Goal: Task Accomplishment & Management: Use online tool/utility

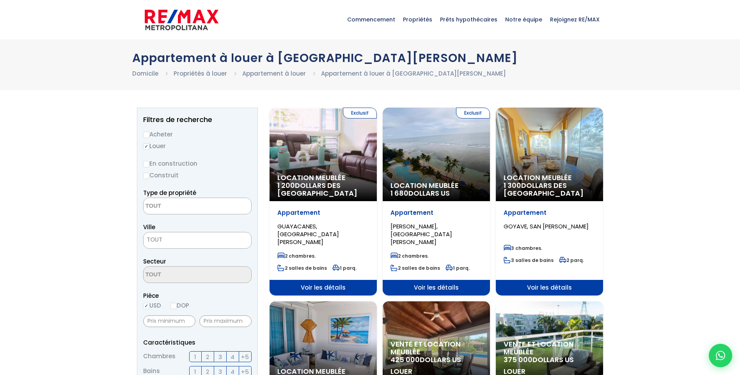
select select
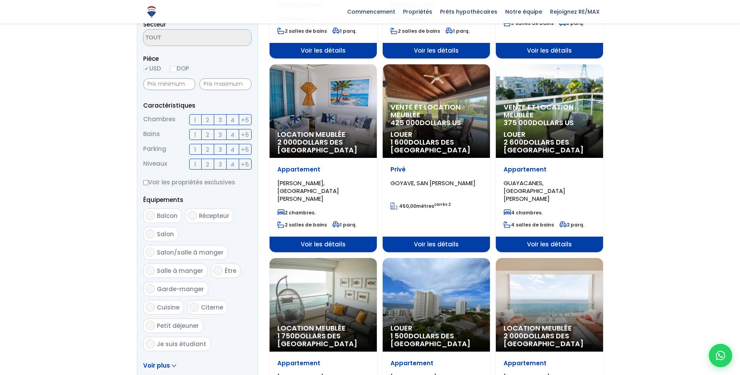
scroll to position [234, 0]
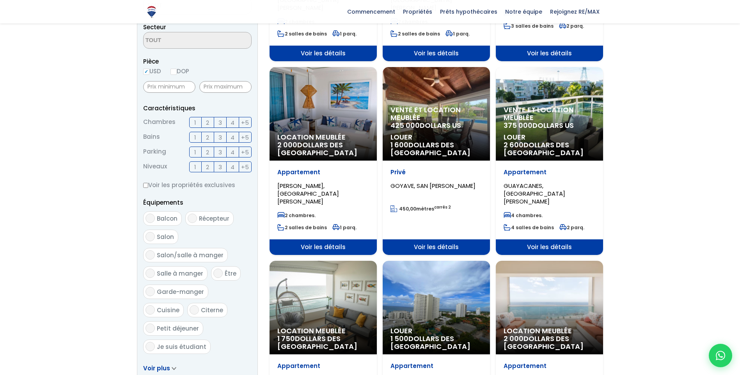
click at [196, 120] on span "1" at bounding box center [195, 123] width 2 height 10
click at [0, 0] on input "1" at bounding box center [0, 0] width 0 height 0
click at [192, 135] on label "1" at bounding box center [195, 137] width 12 height 11
click at [0, 0] on input "1" at bounding box center [0, 0] width 0 height 0
click at [207, 167] on span "2" at bounding box center [207, 167] width 3 height 10
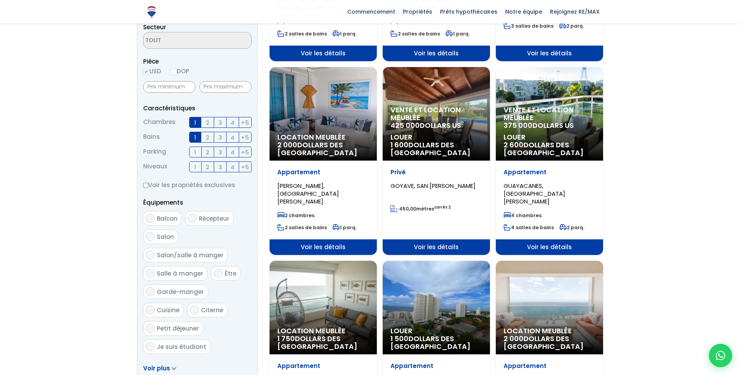
click at [0, 0] on input "2" at bounding box center [0, 0] width 0 height 0
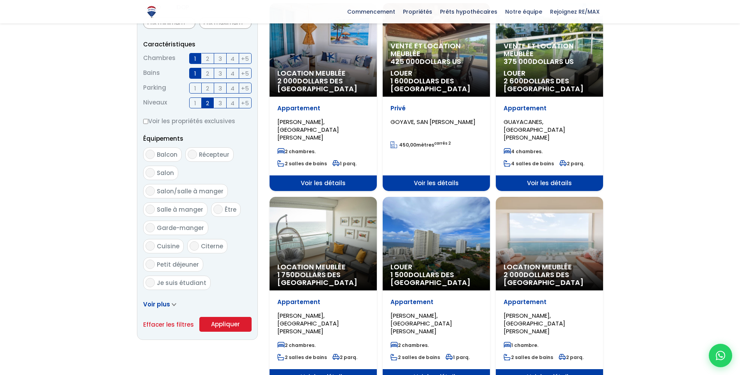
scroll to position [312, 0]
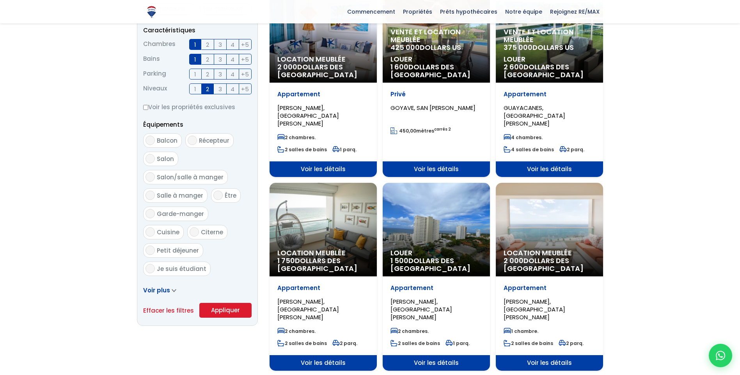
click at [149, 230] on input "Cuisine" at bounding box center [149, 231] width 9 height 9
checkbox input "true"
click at [190, 140] on input "Récepteur" at bounding box center [192, 140] width 9 height 9
checkbox input "true"
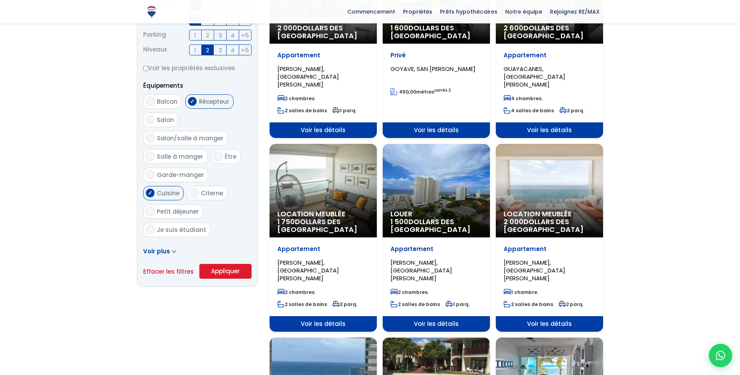
click at [223, 271] on button "Appliquer" at bounding box center [225, 271] width 52 height 15
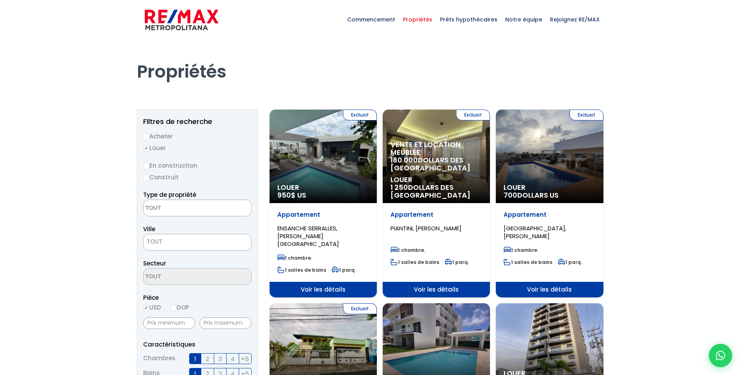
select select
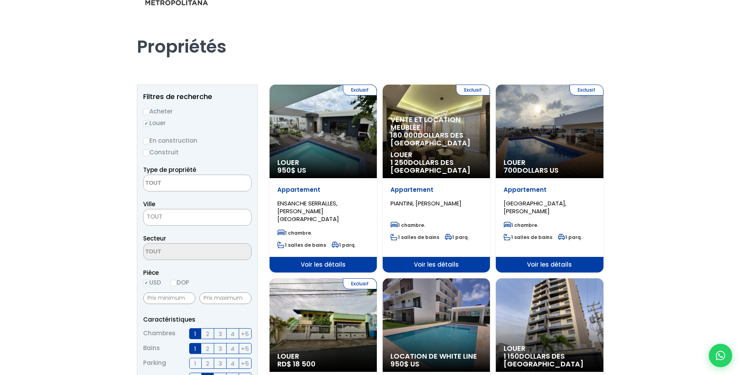
scroll to position [39, 0]
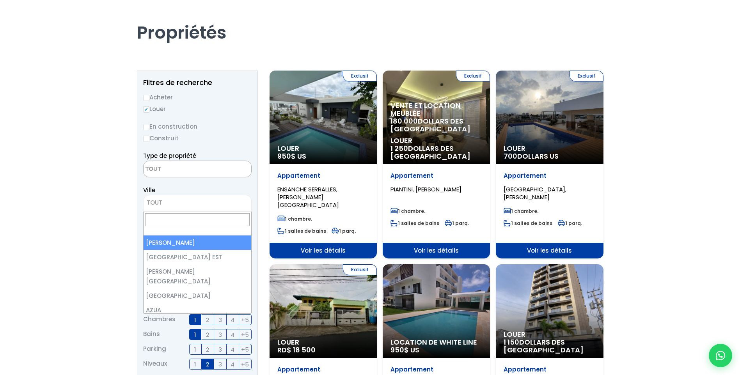
click at [191, 201] on span "TOUT" at bounding box center [198, 202] width 108 height 11
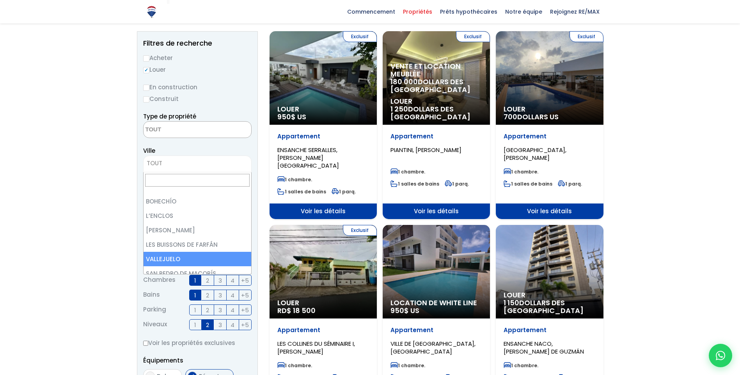
scroll to position [1599, 0]
select select "110"
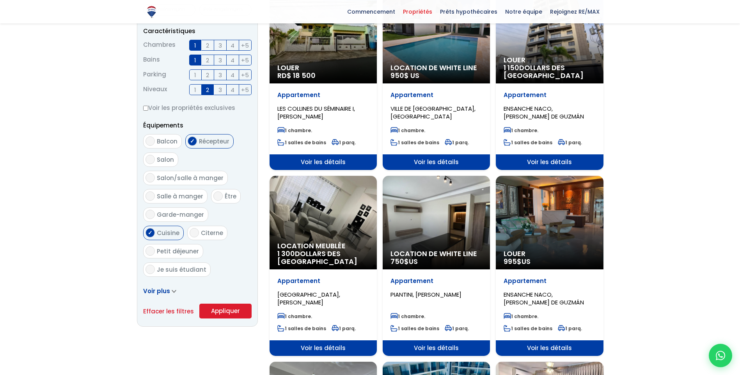
scroll to position [312, 0]
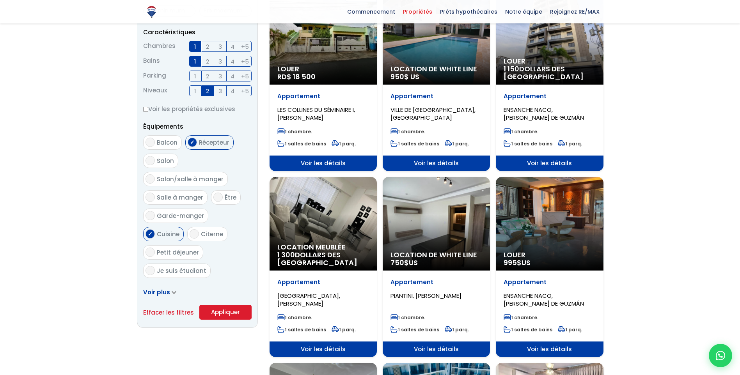
click at [233, 316] on button "Appliquer" at bounding box center [225, 312] width 52 height 15
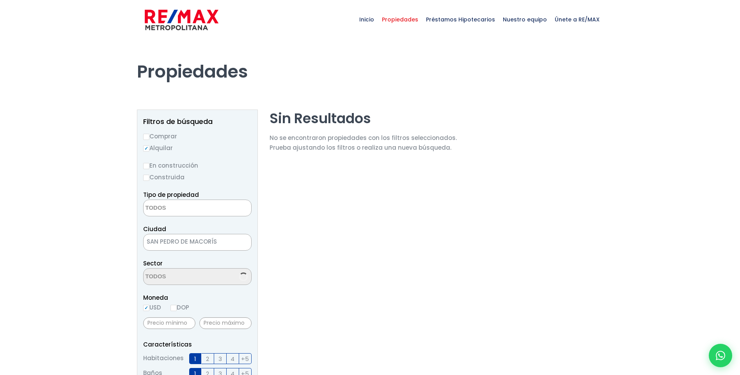
select select
